Goal: Transaction & Acquisition: Purchase product/service

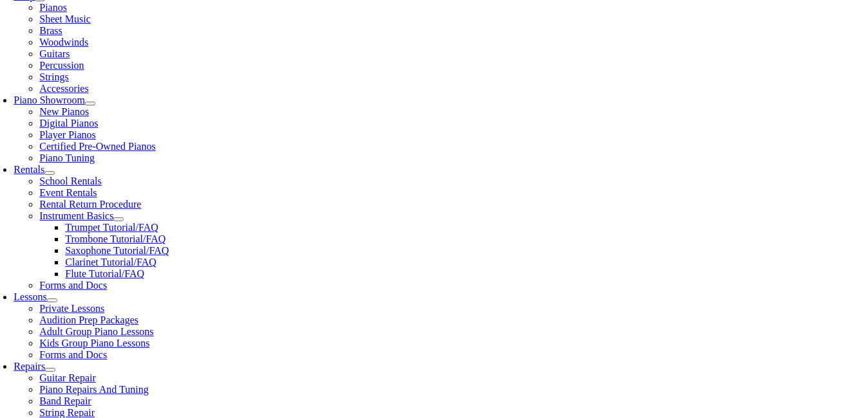
scroll to position [322, 0]
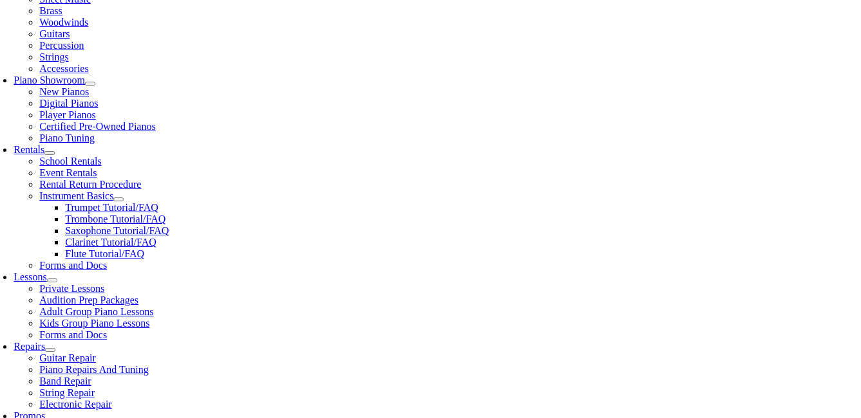
type input "wes"
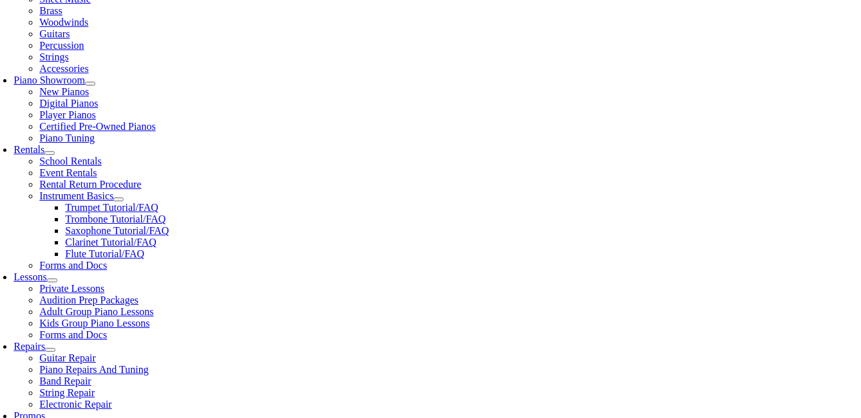
drag, startPoint x: 293, startPoint y: 321, endPoint x: 300, endPoint y: 322, distance: 6.7
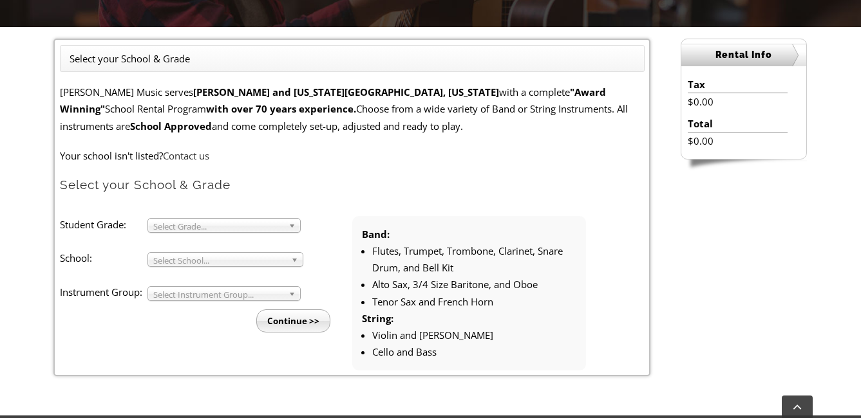
click at [255, 223] on span "Select Grade..." at bounding box center [218, 226] width 130 height 15
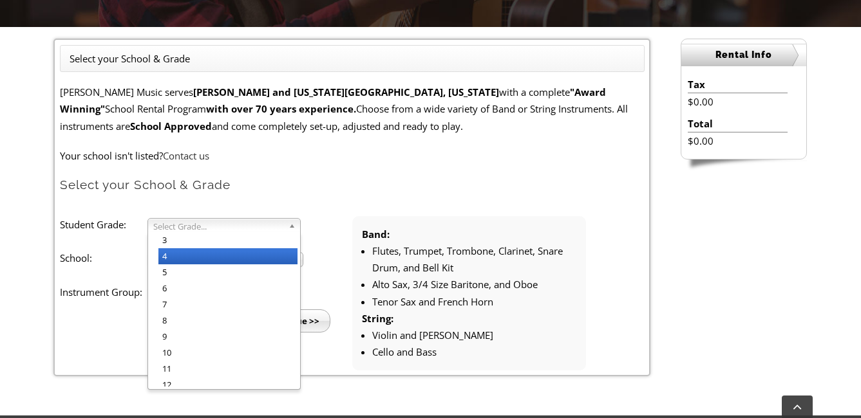
click at [205, 254] on li "4" at bounding box center [227, 256] width 139 height 16
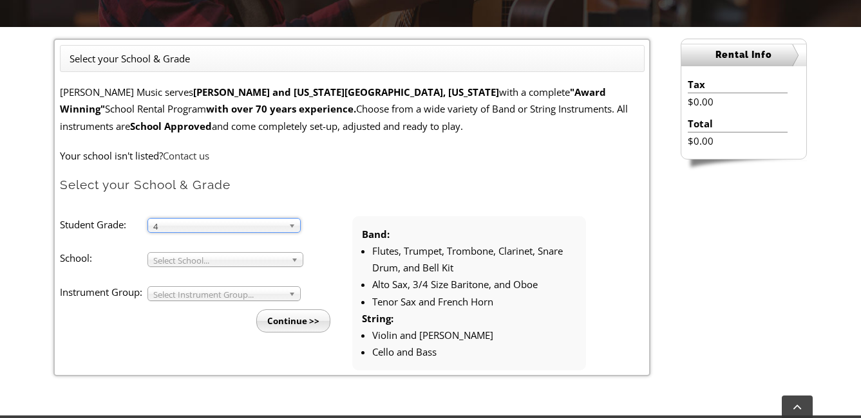
click at [204, 254] on span "Select School..." at bounding box center [219, 260] width 133 height 15
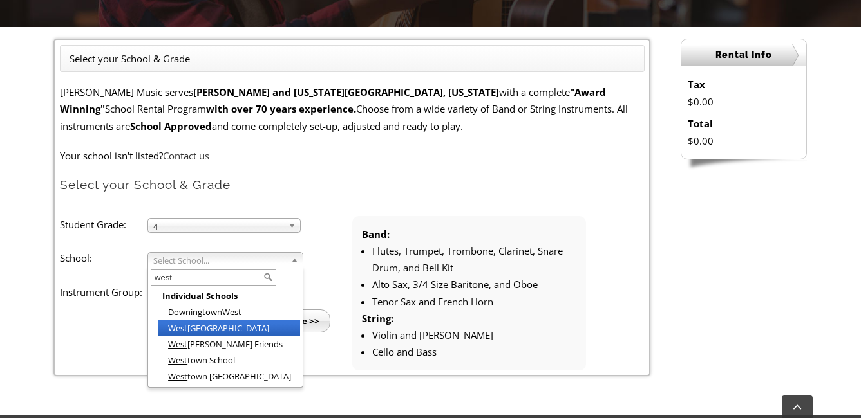
type input "west"
click at [216, 328] on li "West Bradford Elementary" at bounding box center [229, 329] width 142 height 16
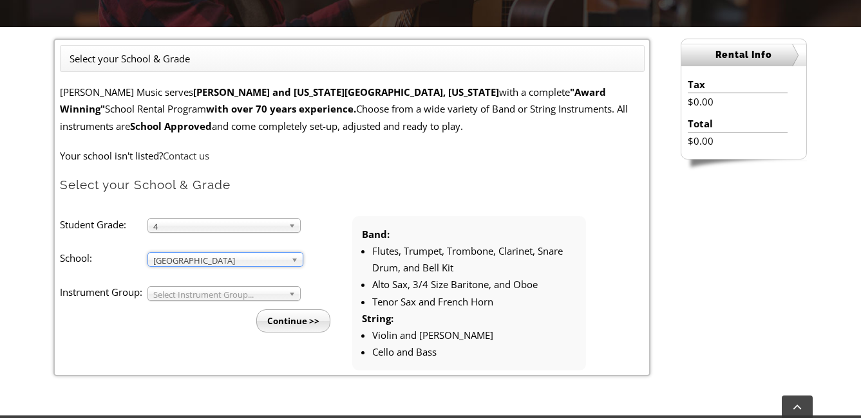
click at [216, 292] on span "Select Instrument Group..." at bounding box center [218, 294] width 130 height 15
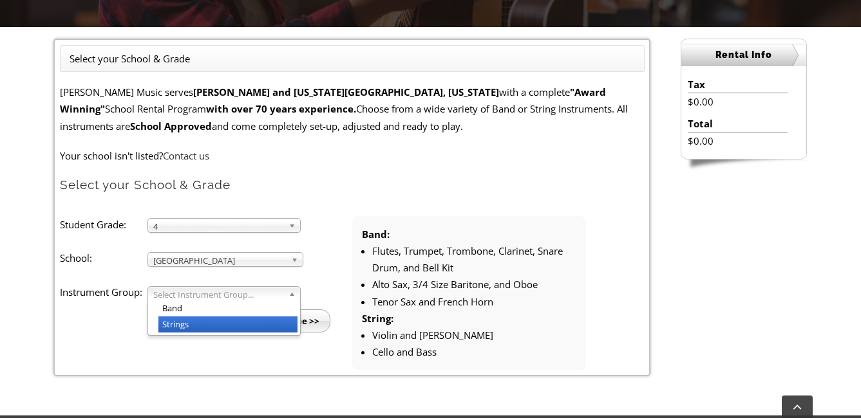
click at [188, 322] on li "Strings" at bounding box center [227, 325] width 139 height 16
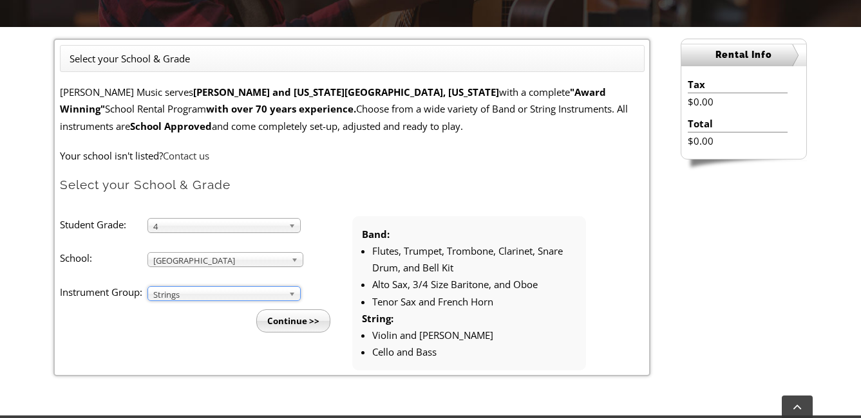
click at [294, 324] on input "Continue >>" at bounding box center [293, 321] width 74 height 23
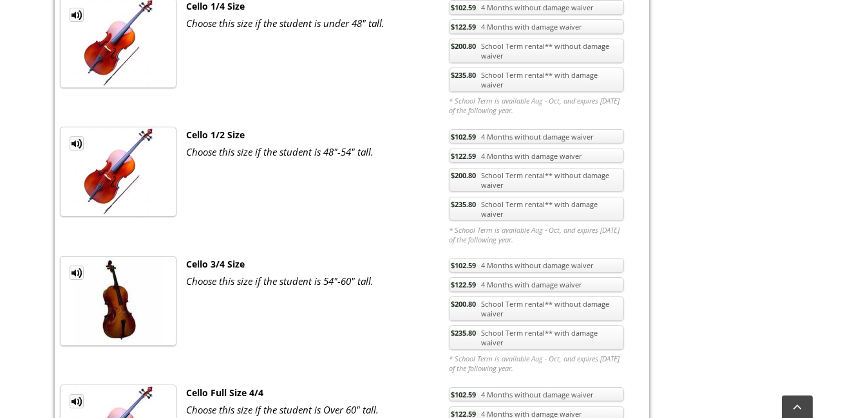
scroll to position [2317, 0]
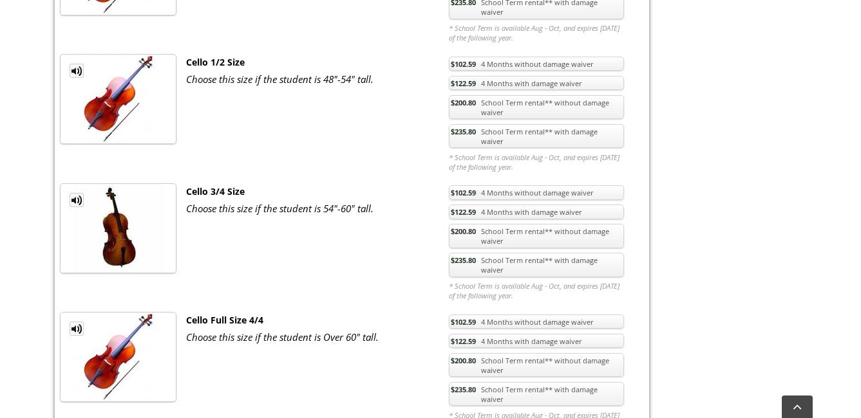
click at [512, 253] on link "$235.80 School Term rental** with damage waiver" at bounding box center [536, 265] width 175 height 24
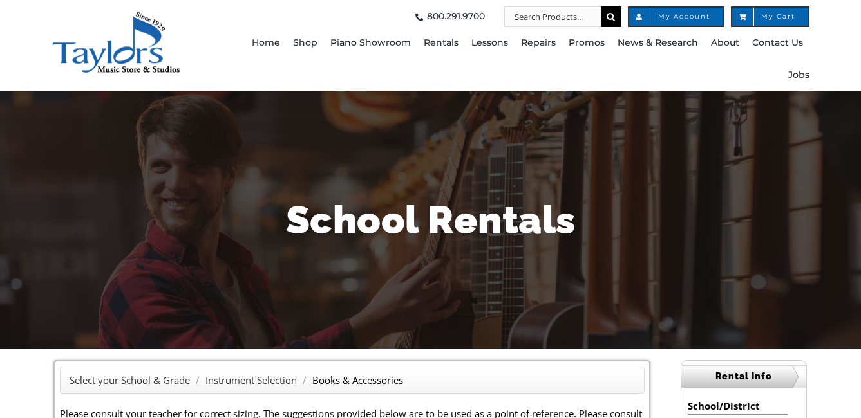
click at [848, 21] on div "800.291.9700 800.291.9700 Search for:  My Account My Cart Toggle Navigation Ho…" at bounding box center [430, 45] width 861 height 91
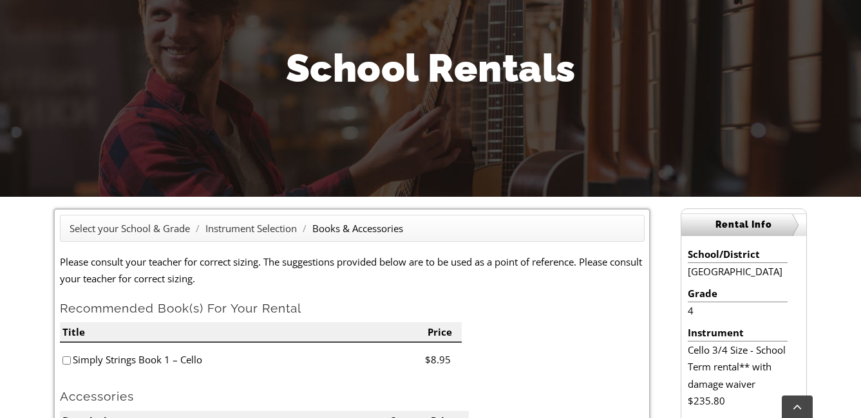
scroll to position [322, 0]
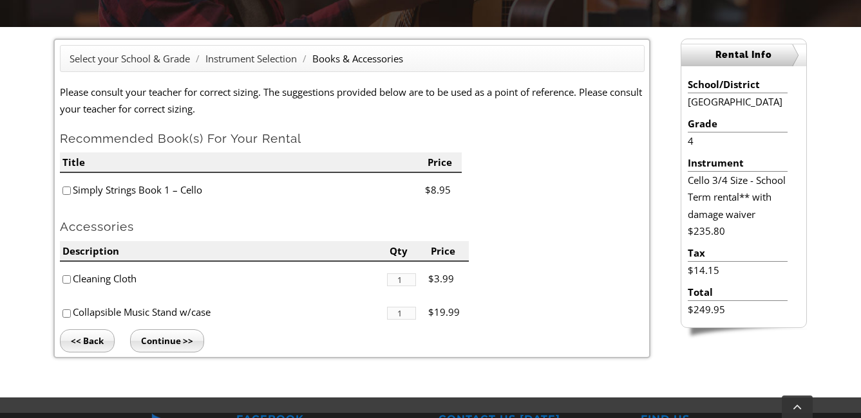
click at [66, 280] on input"] "checkbox" at bounding box center [66, 279] width 8 height 8
checkbox input"] "true"
click at [154, 338] on input "Continue >>" at bounding box center [167, 341] width 74 height 23
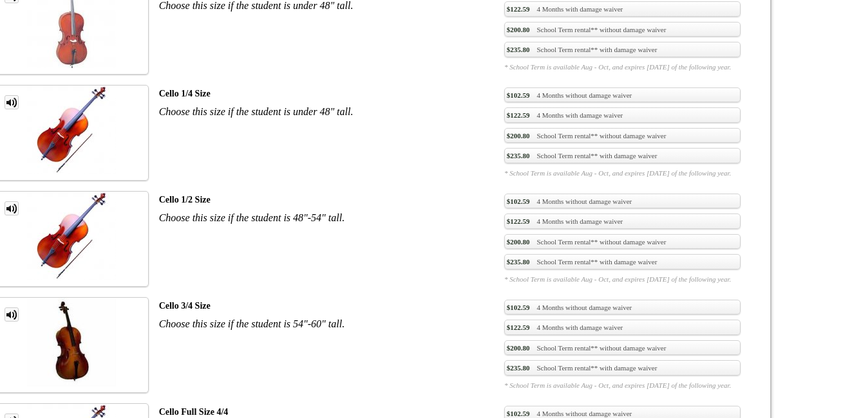
scroll to position [2406, 0]
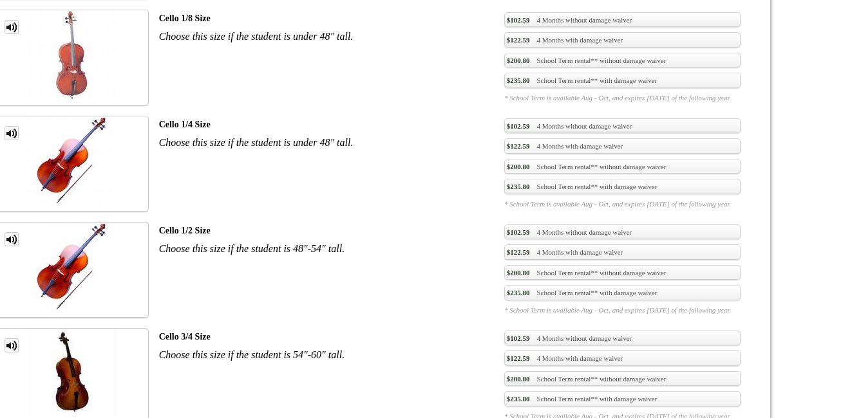
click at [504, 391] on link "$235.80 School Term rental** with damage waiver" at bounding box center [622, 398] width 236 height 15
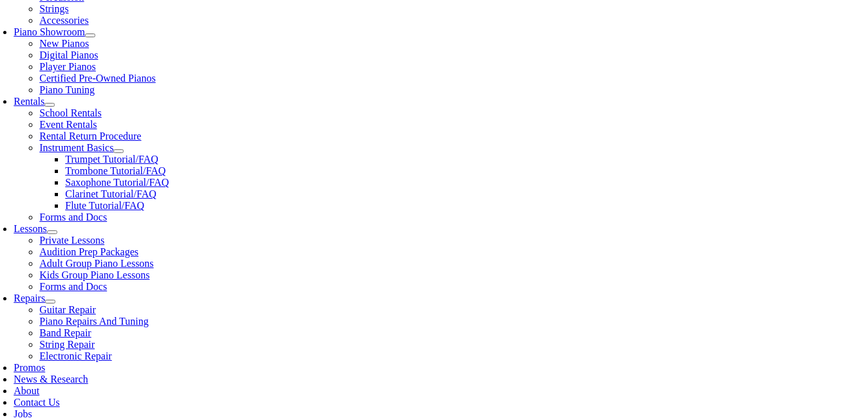
scroll to position [451, 0]
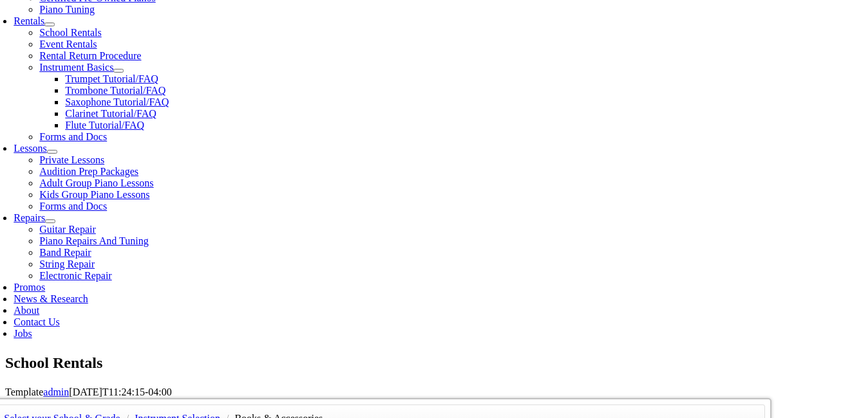
checkbox input"] "true"
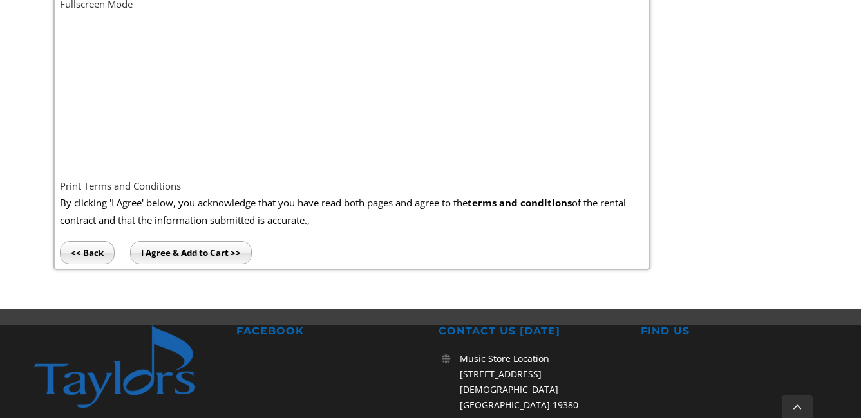
scroll to position [836, 0]
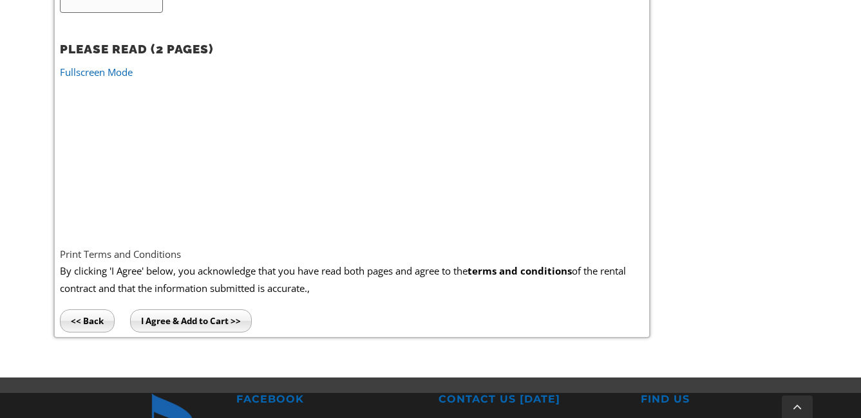
click at [111, 72] on link "Fullscreen Mode" at bounding box center [96, 72] width 73 height 13
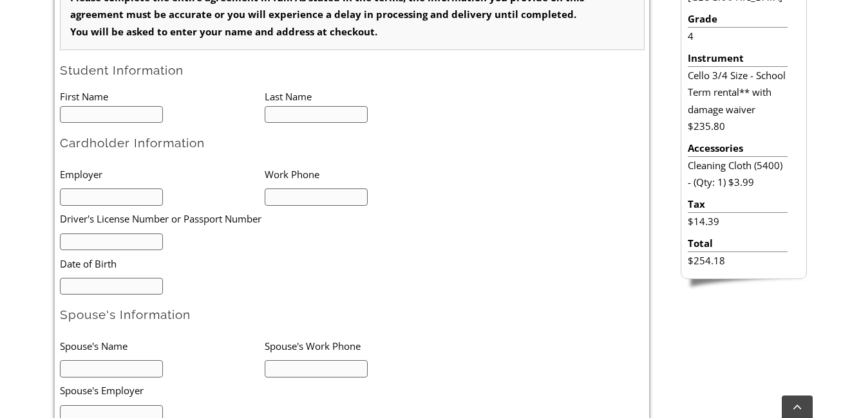
scroll to position [451, 0]
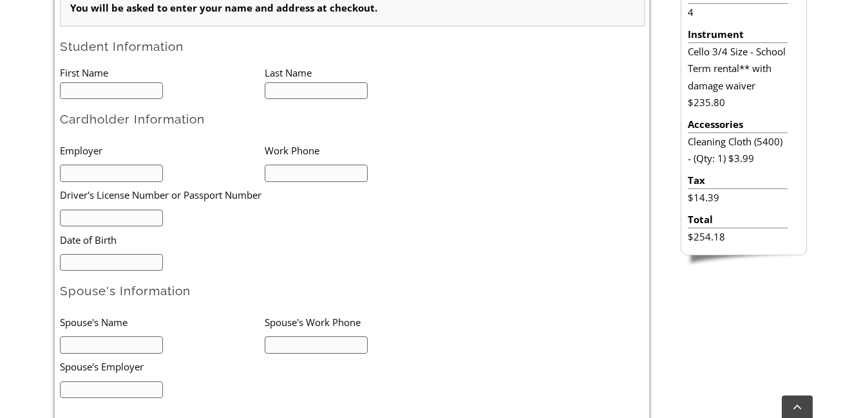
click at [131, 96] on input "text" at bounding box center [112, 90] width 104 height 17
click at [116, 182] on li "Driver's License Number or Passport Number" at bounding box center [244, 195] width 368 height 26
click at [91, 219] on input "text" at bounding box center [112, 218] width 104 height 17
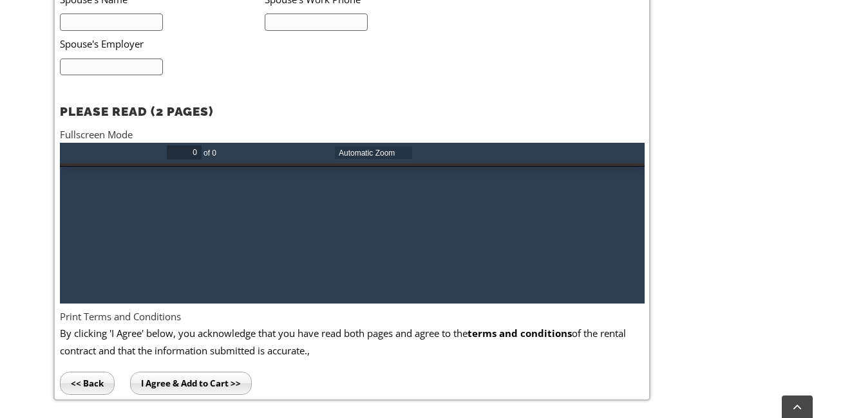
scroll to position [772, 0]
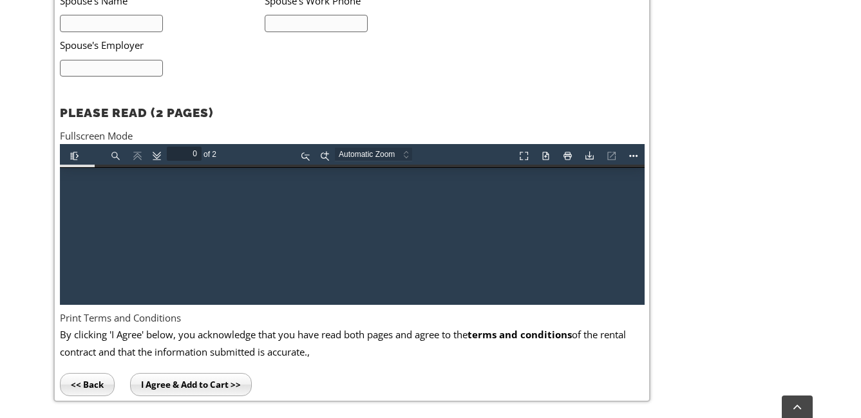
type input "1"
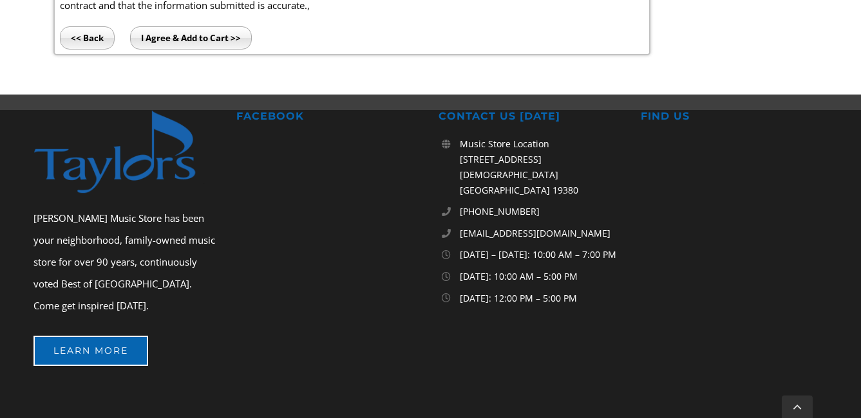
scroll to position [1186, 0]
